Goal: Find specific page/section

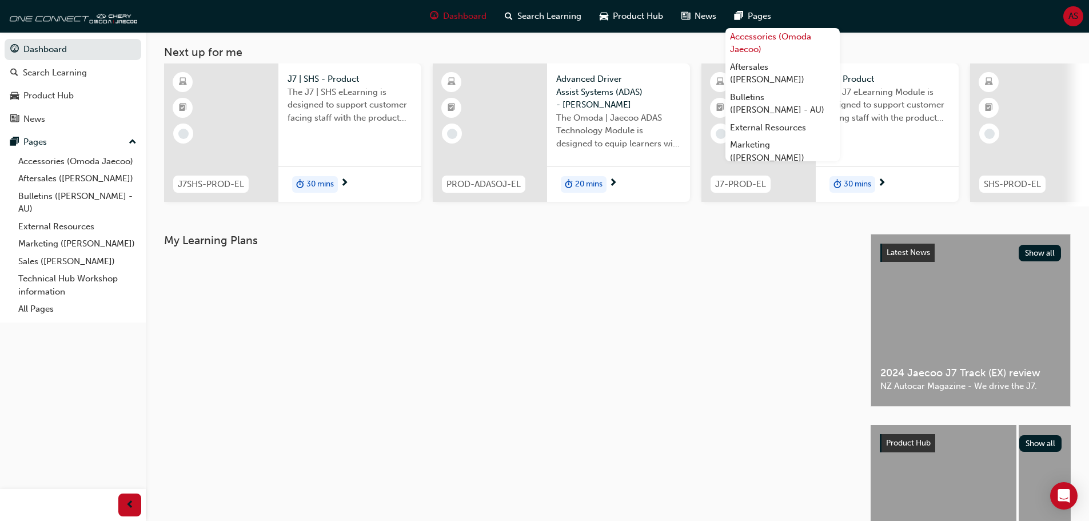
click at [755, 46] on link "Accessories (Omoda Jaecoo)" at bounding box center [783, 43] width 114 height 30
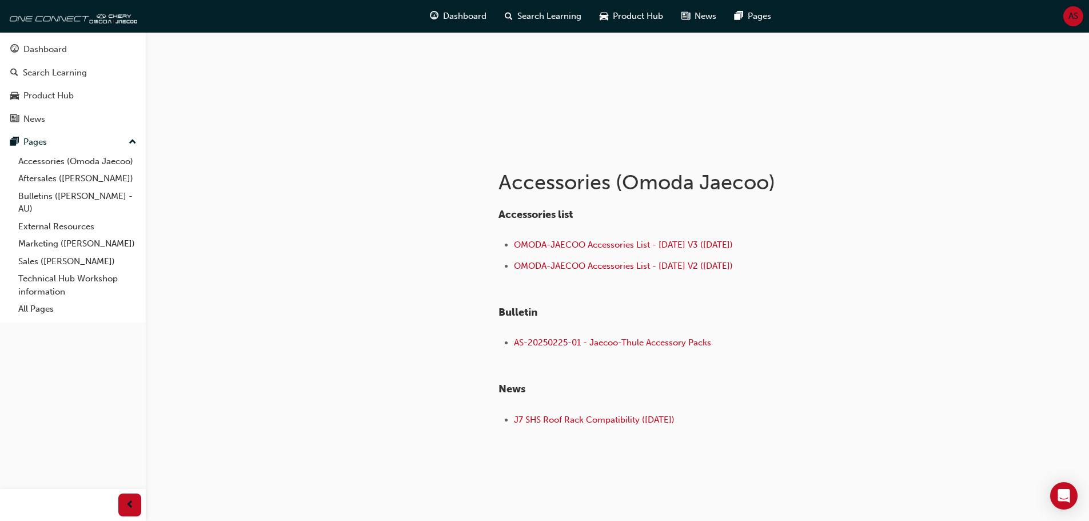
scroll to position [133, 0]
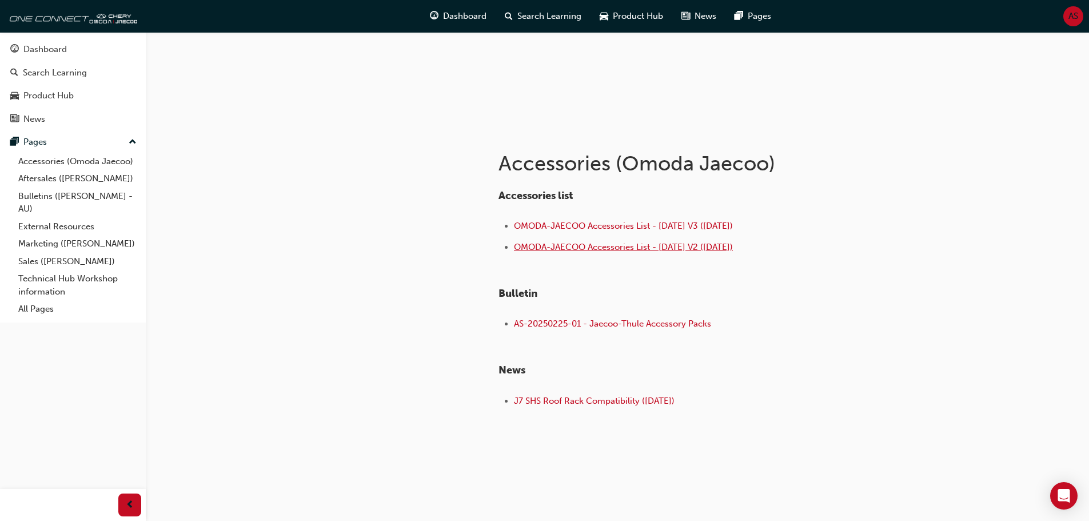
click at [588, 245] on span "OMODA-JAECOO Accessories List - [DATE] V2 ([DATE])" at bounding box center [623, 247] width 219 height 10
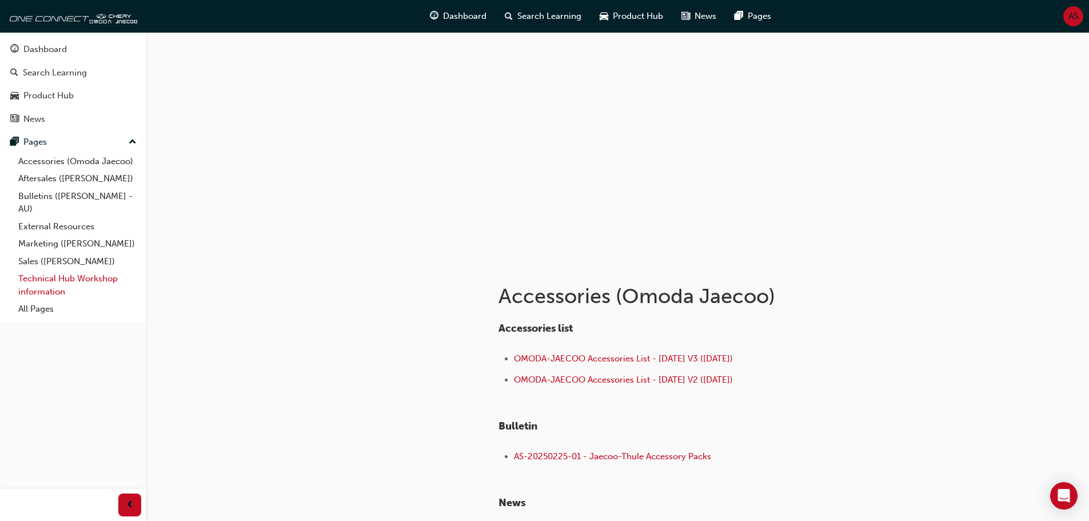
click at [49, 287] on link "Technical Hub Workshop information" at bounding box center [78, 285] width 128 height 30
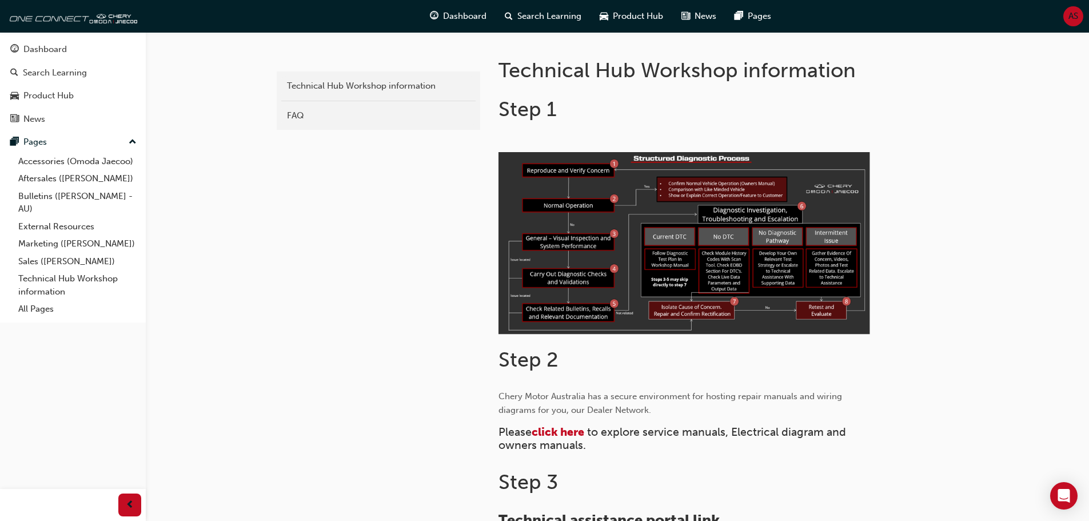
scroll to position [57, 0]
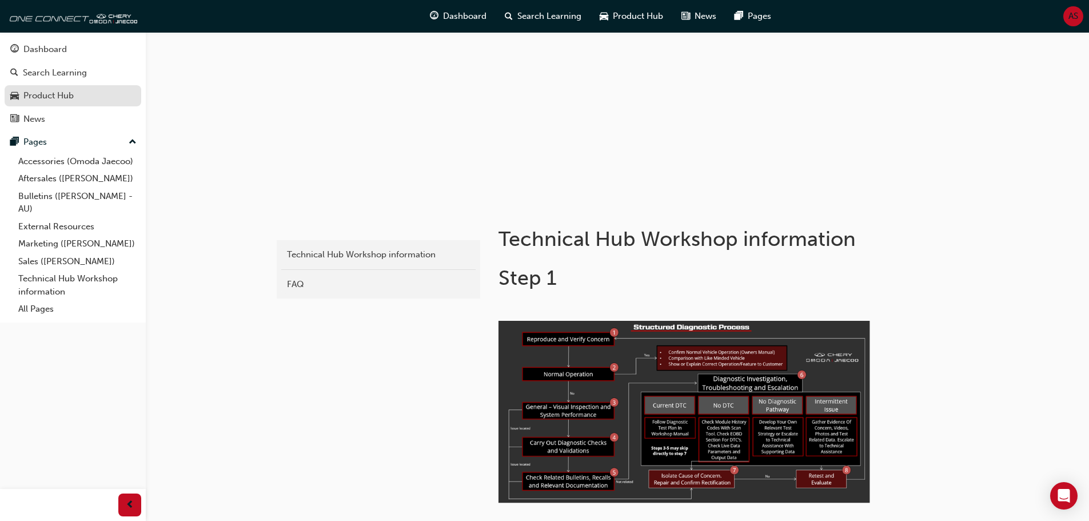
click at [50, 98] on div "Product Hub" at bounding box center [48, 95] width 50 height 13
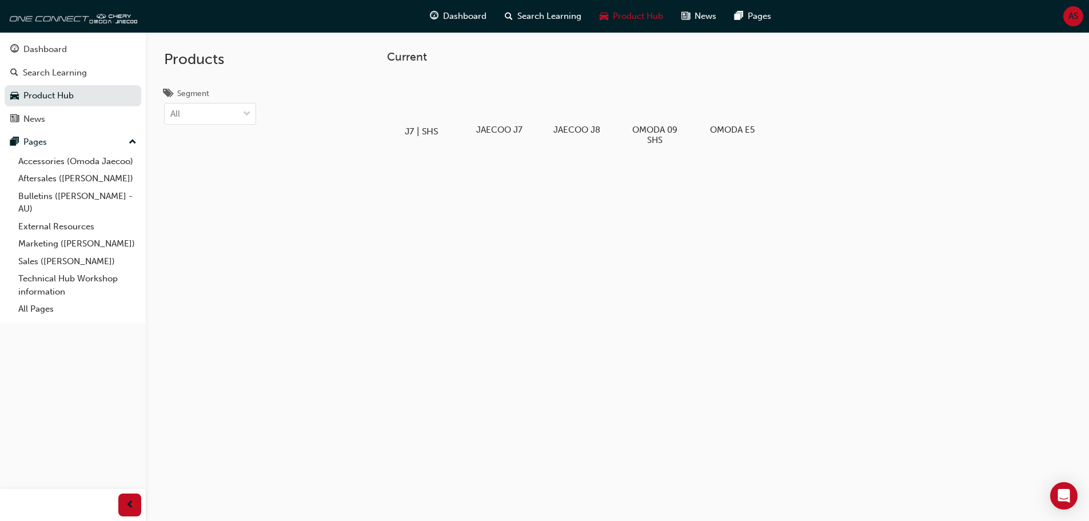
click at [422, 133] on h5 "J7 | SHS" at bounding box center [420, 131] width 63 height 11
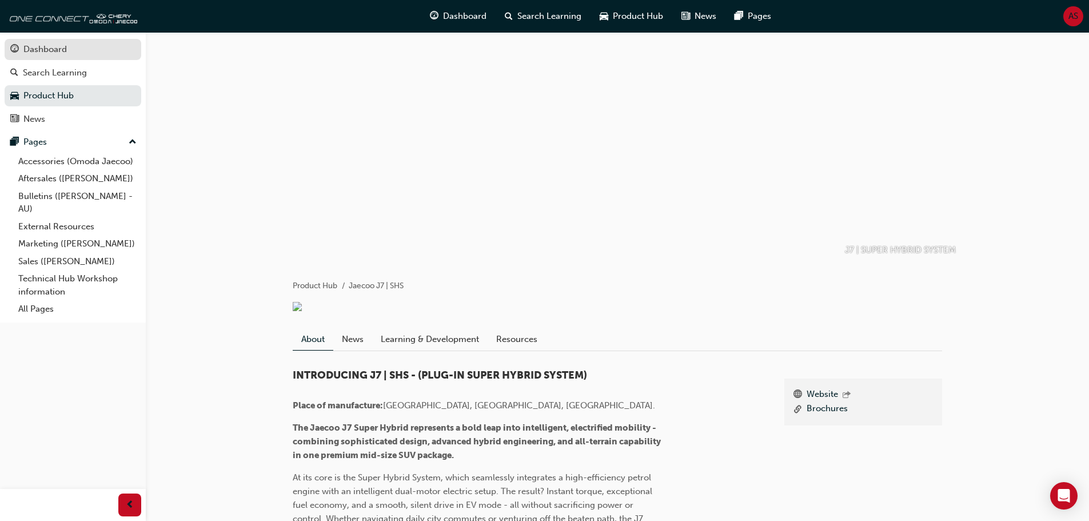
click at [54, 53] on div "Dashboard" at bounding box center [44, 49] width 43 height 13
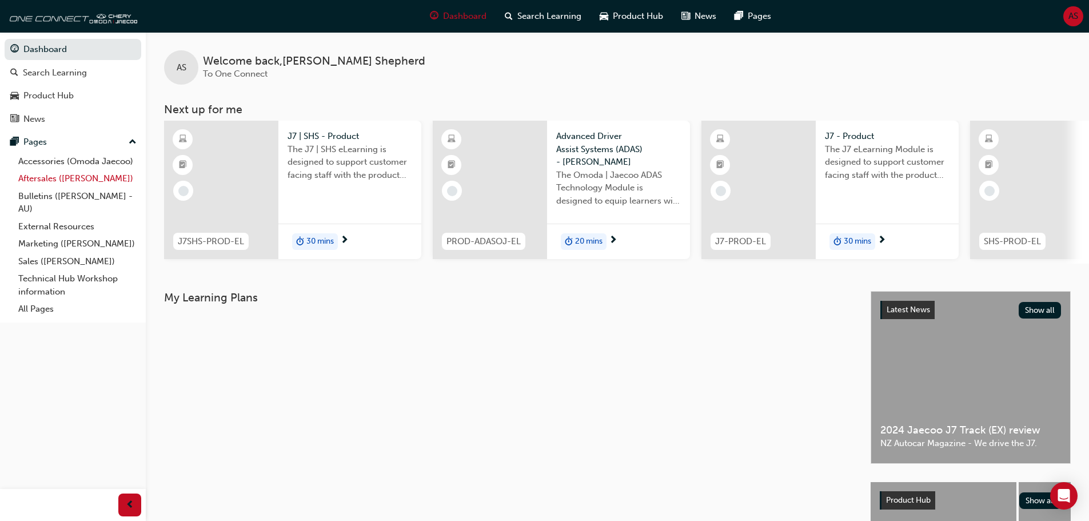
click at [39, 176] on link "Aftersales ([PERSON_NAME])" at bounding box center [78, 179] width 128 height 18
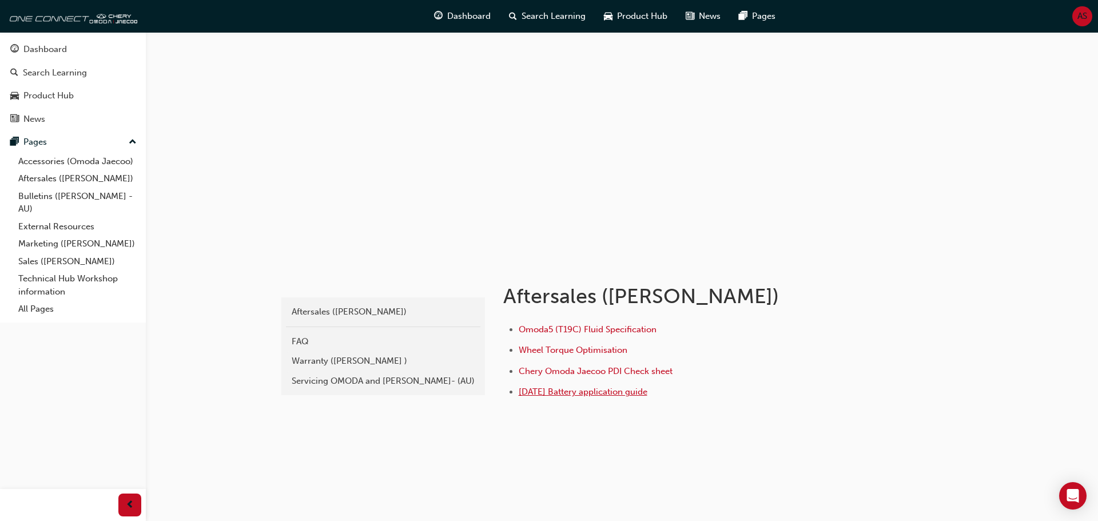
click at [554, 395] on span "Sept 2025 Battery application guide" at bounding box center [583, 392] width 129 height 10
